Goal: Book appointment/travel/reservation

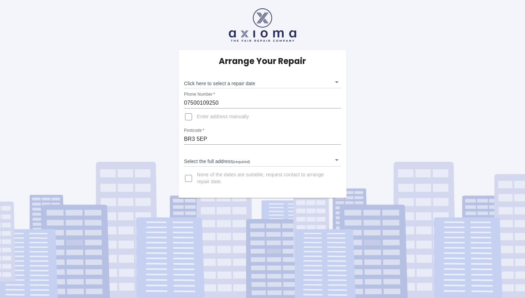
click at [208, 162] on body "Arrange Your Repair Click here to select a repair date ​ Phone Number   * 07500…" at bounding box center [262, 149] width 525 height 298
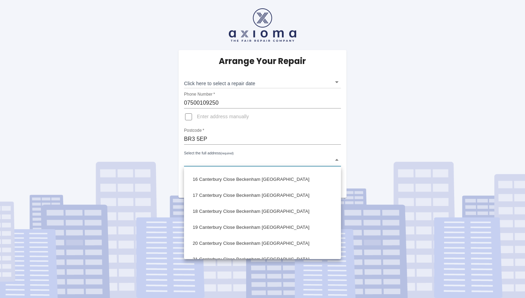
scroll to position [374, 0]
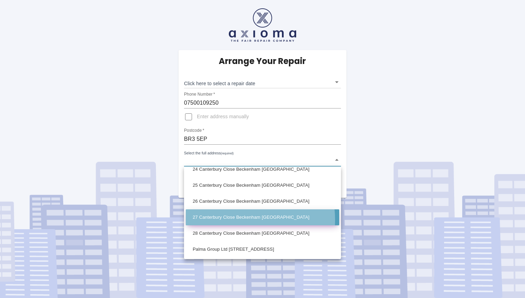
click at [230, 219] on li "27 Canterbury Close Beckenham [GEOGRAPHIC_DATA]" at bounding box center [263, 217] width 154 height 16
type input "27 Canterbury Close Beckenham [GEOGRAPHIC_DATA]"
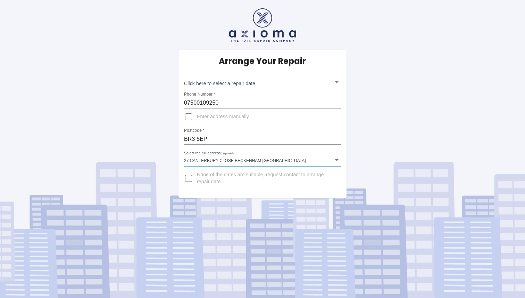
click at [279, 84] on body "Arrange Your Repair Click here to select a repair date ​ Phone Number   * 07500…" at bounding box center [262, 149] width 525 height 298
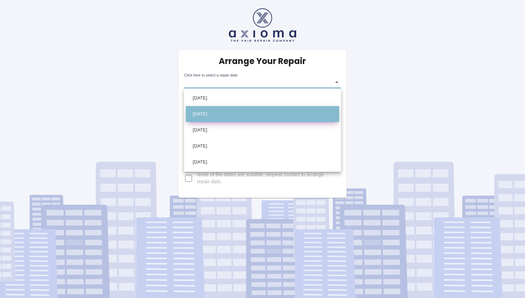
click at [219, 115] on li "[DATE]" at bounding box center [263, 114] width 154 height 16
type input "[DATE]T00:00:00.000Z"
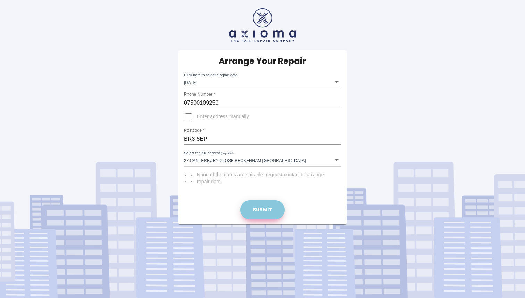
click at [264, 211] on button "Submit" at bounding box center [262, 209] width 44 height 19
